Goal: Information Seeking & Learning: Learn about a topic

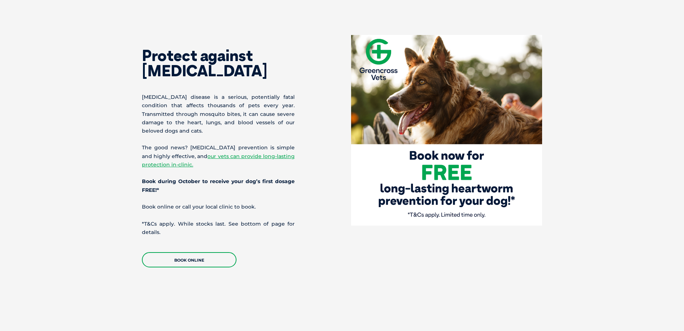
scroll to position [1232, 0]
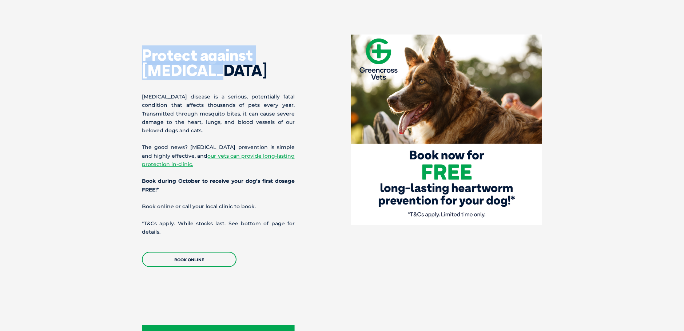
drag, startPoint x: 144, startPoint y: 47, endPoint x: 228, endPoint y: 60, distance: 85.2
click at [228, 60] on h2 "Protect against heartworm" at bounding box center [218, 63] width 153 height 31
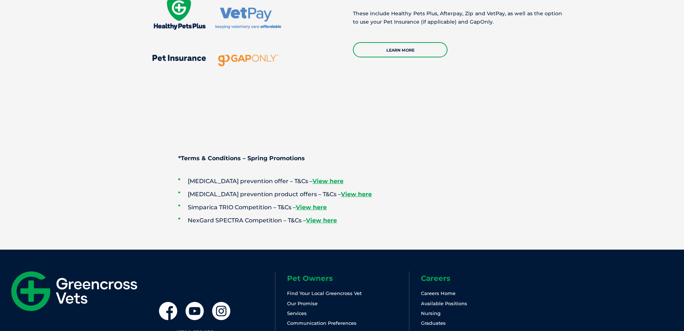
scroll to position [1882, 0]
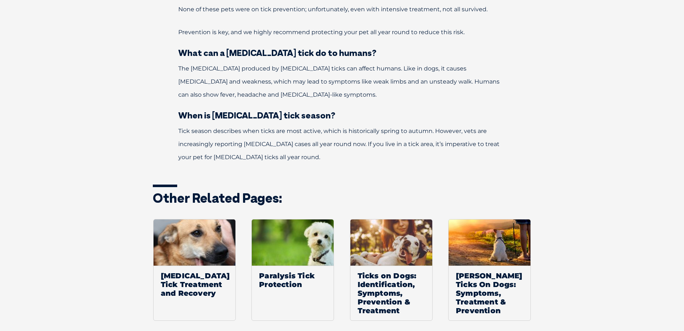
scroll to position [2528, 0]
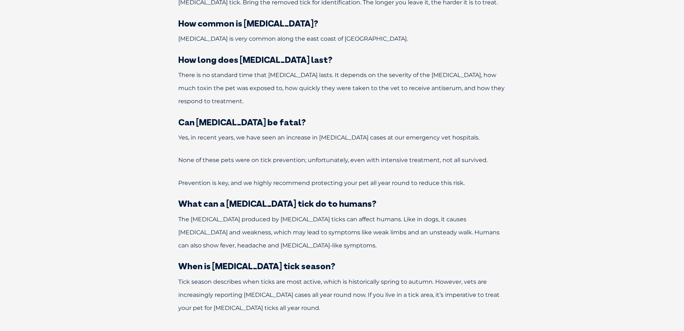
scroll to position [2495, 0]
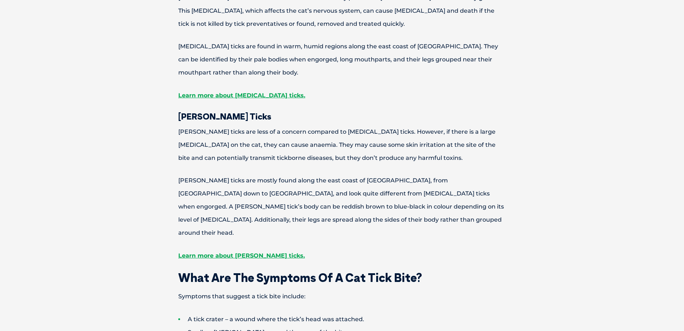
scroll to position [1094, 0]
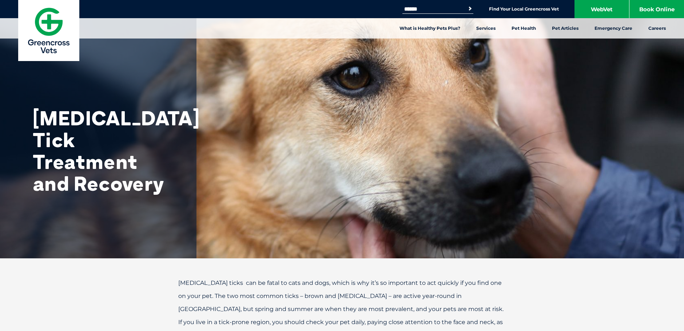
click at [314, 1] on div "Search for: Search Find Your Local Greencross Vet WebVet Book Online" at bounding box center [342, 9] width 684 height 18
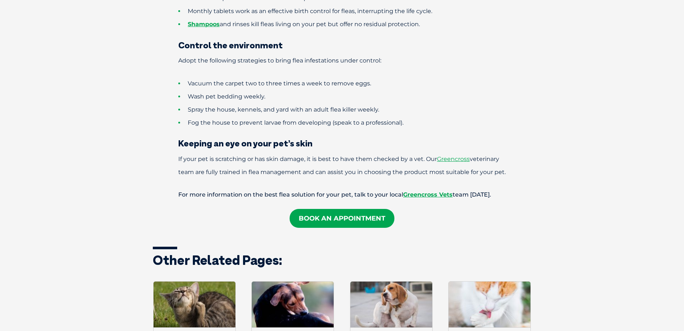
scroll to position [1408, 0]
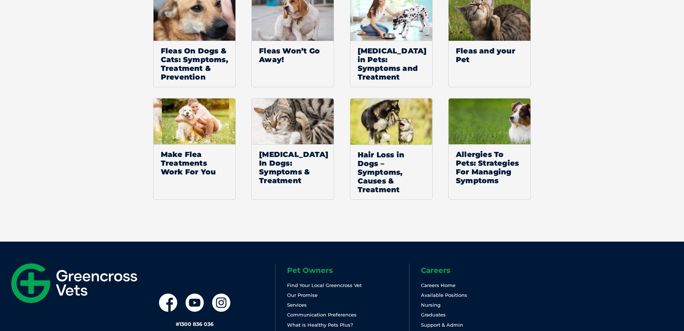
scroll to position [1503, 0]
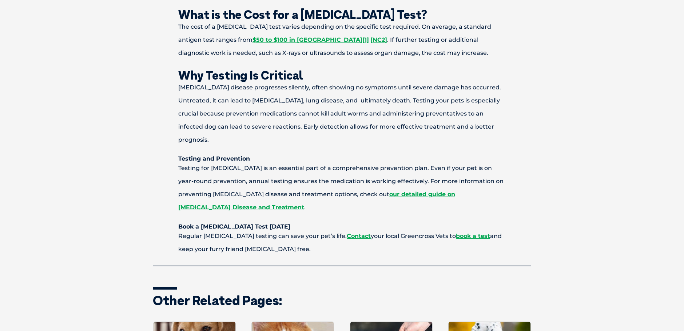
scroll to position [794, 0]
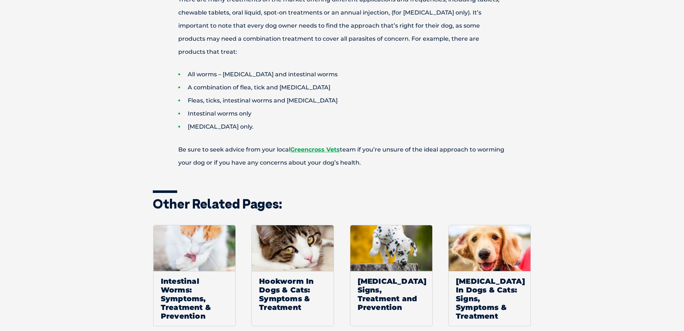
scroll to position [1843, 0]
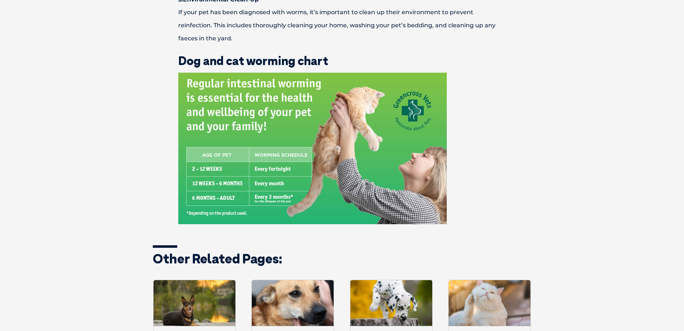
scroll to position [1319, 0]
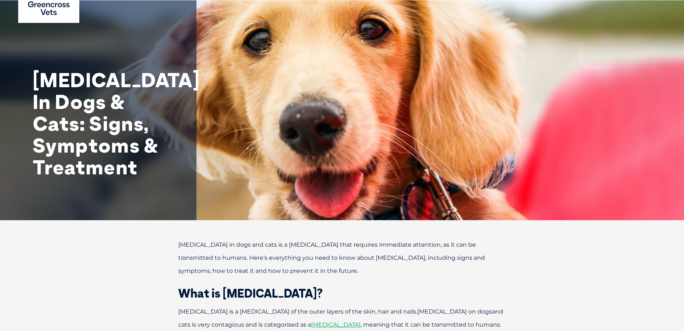
scroll to position [36, 0]
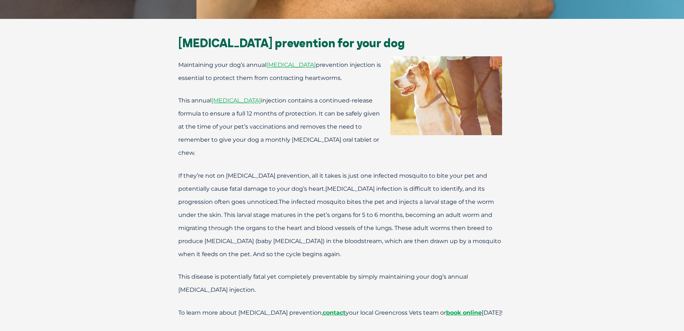
scroll to position [133, 0]
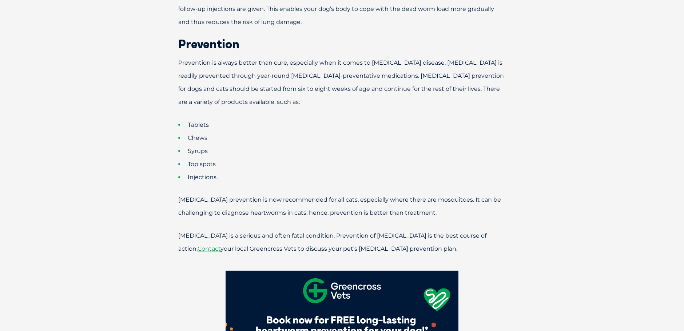
scroll to position [1677, 0]
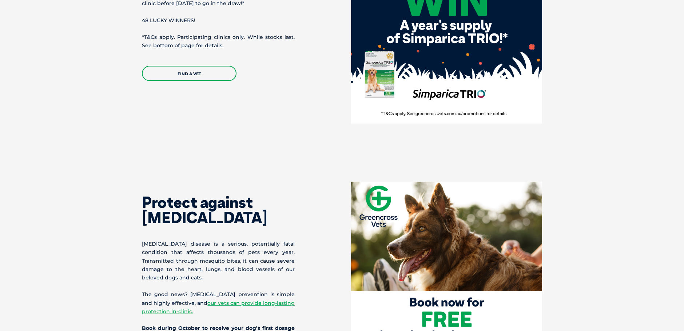
scroll to position [1085, 0]
click at [200, 69] on link "Find A Vet" at bounding box center [189, 73] width 95 height 15
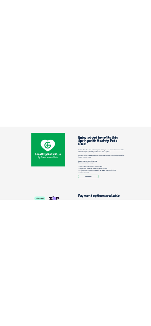
scroll to position [1602, 0]
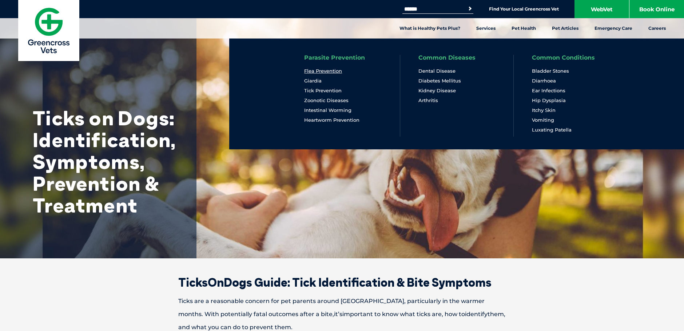
click at [318, 70] on link "Flea Prevention" at bounding box center [323, 71] width 38 height 6
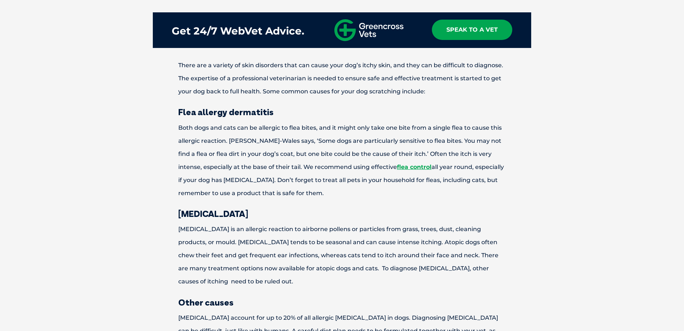
scroll to position [682, 0]
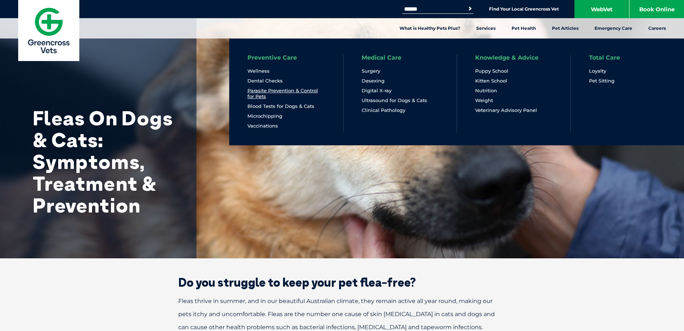
click at [282, 91] on link "Parasite Prevention & Control for Pets" at bounding box center [286, 94] width 78 height 12
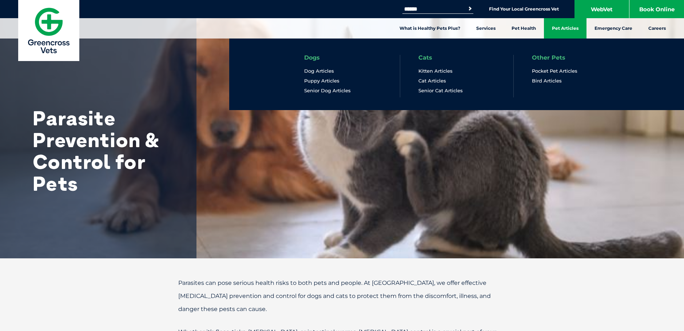
click at [562, 31] on link "Pet Articles" at bounding box center [565, 28] width 43 height 20
click at [563, 28] on link "Pet Articles" at bounding box center [565, 28] width 43 height 20
